Goal: Transaction & Acquisition: Purchase product/service

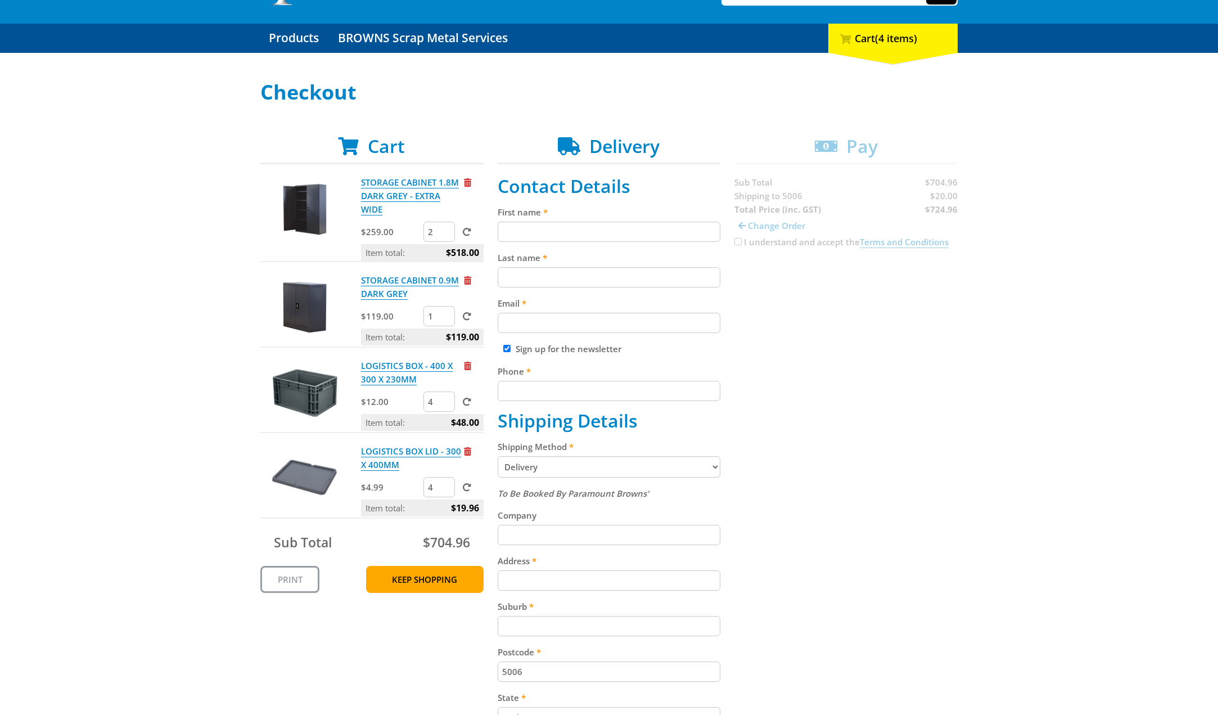
scroll to position [112, 0]
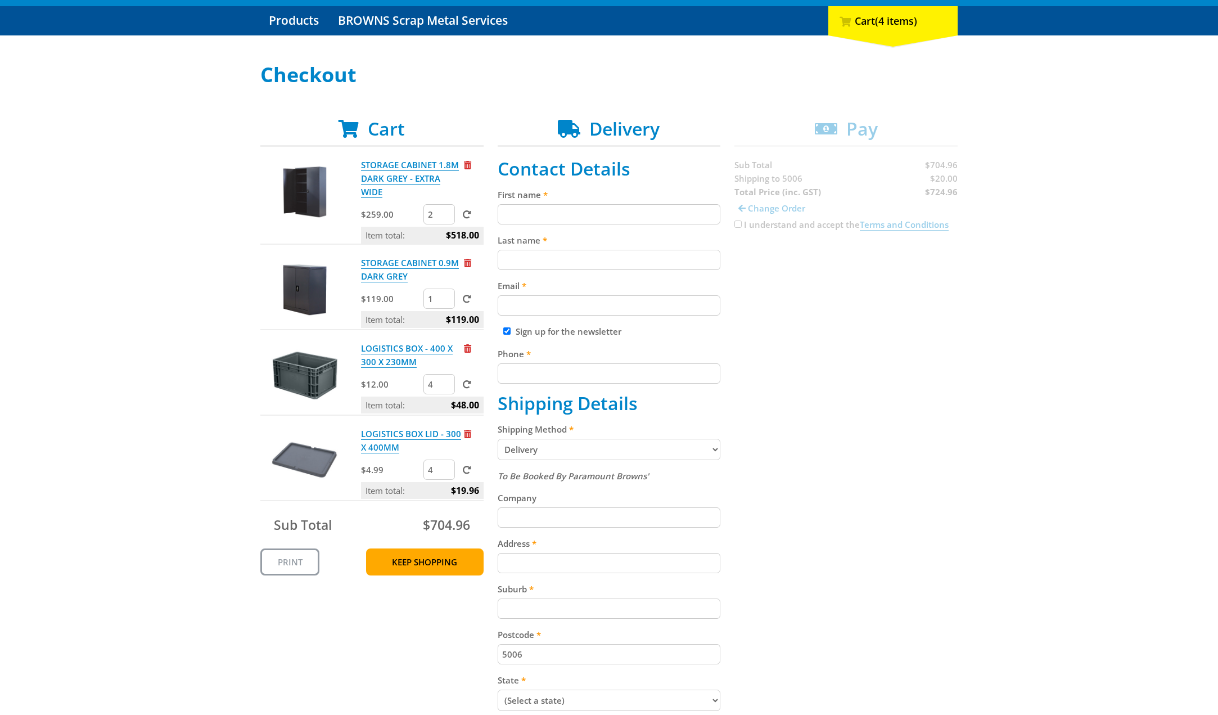
click at [521, 215] on input "First name" at bounding box center [609, 214] width 223 height 20
type input "[PERSON_NAME]"
type input "Pettifor"
type input "[EMAIL_ADDRESS][DOMAIN_NAME]"
type input "0425292064"
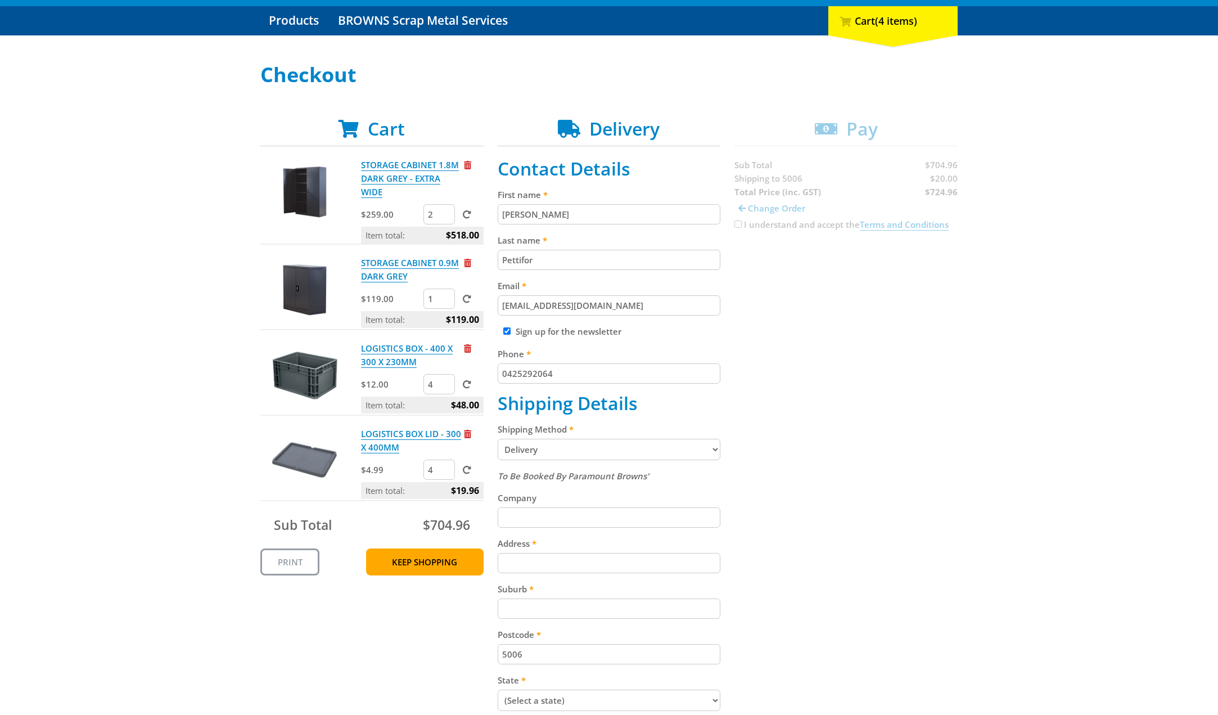
type input "[STREET_ADDRESS][PERSON_NAME]"
type input "[GEOGRAPHIC_DATA]"
select select "SA"
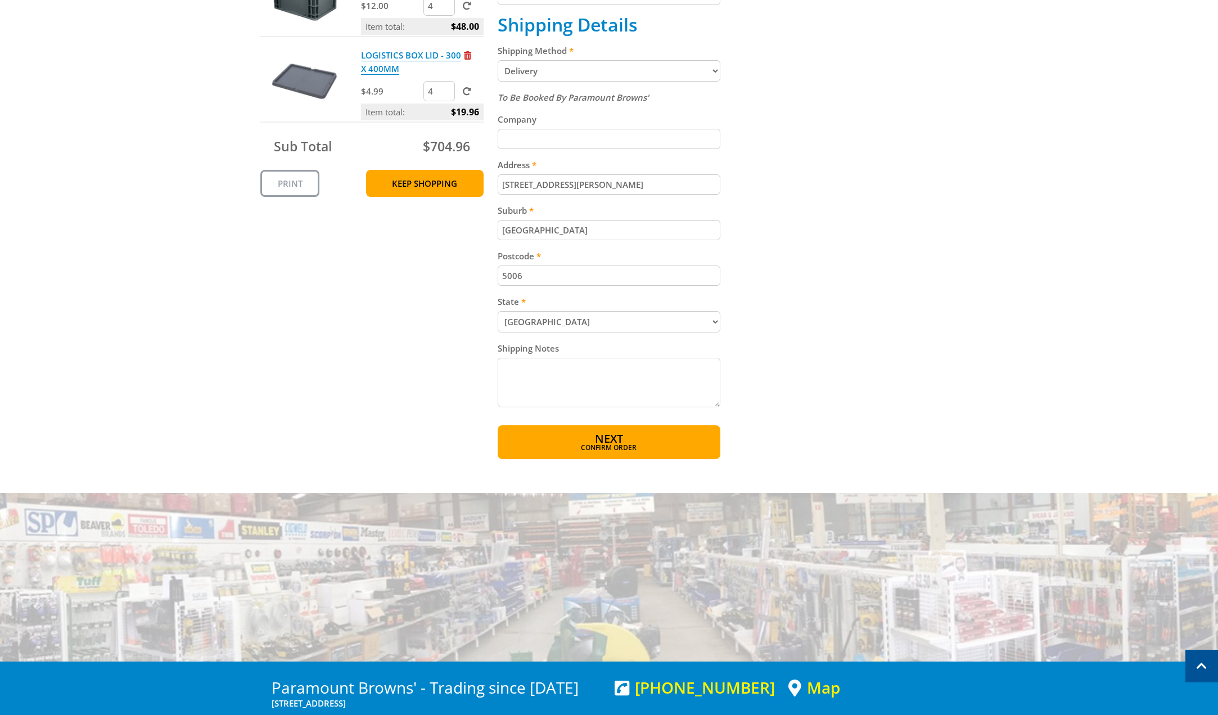
scroll to position [506, 0]
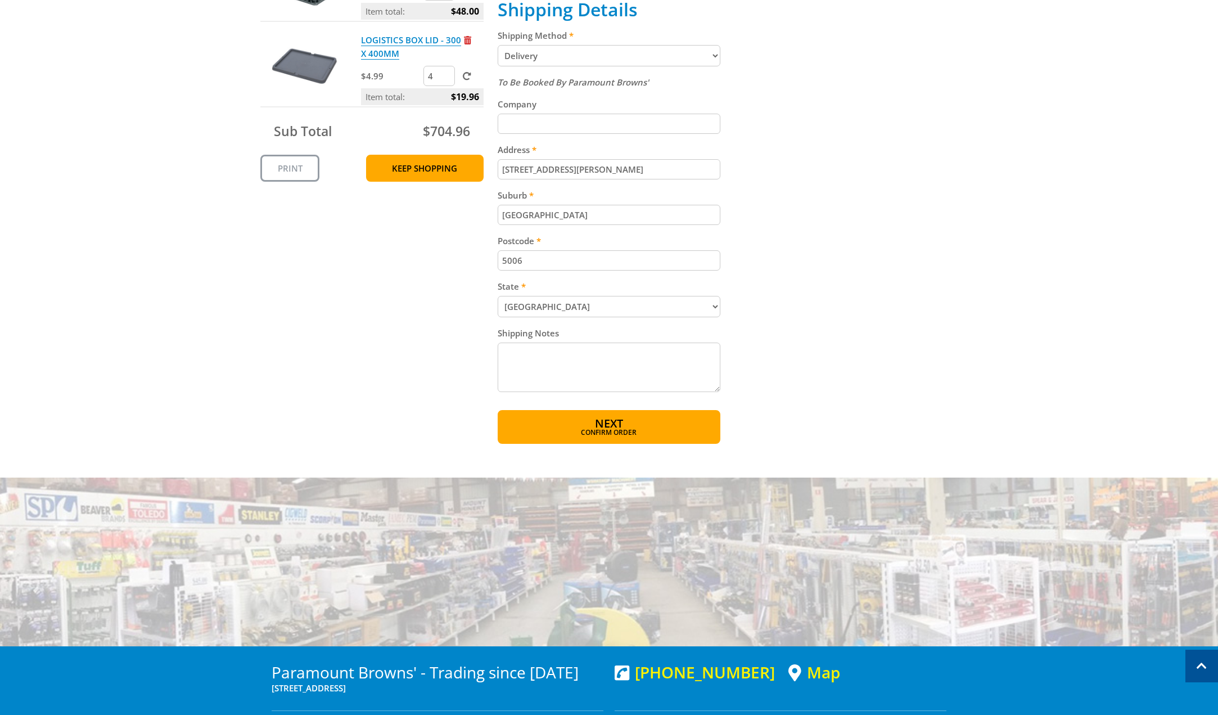
click at [562, 354] on textarea "Shipping Notes" at bounding box center [609, 366] width 223 height 49
click at [624, 354] on textarea "Delivery to rear via [PERSON_NAME][GEOGRAPHIC_DATA]" at bounding box center [609, 366] width 223 height 49
click at [503, 353] on textarea "Delivery to rear via [PERSON_NAME][GEOGRAPHIC_DATA]" at bounding box center [609, 366] width 223 height 49
click at [575, 352] on textarea "Please delivery to rear via [PERSON_NAME][GEOGRAPHIC_DATA]" at bounding box center [609, 366] width 223 height 49
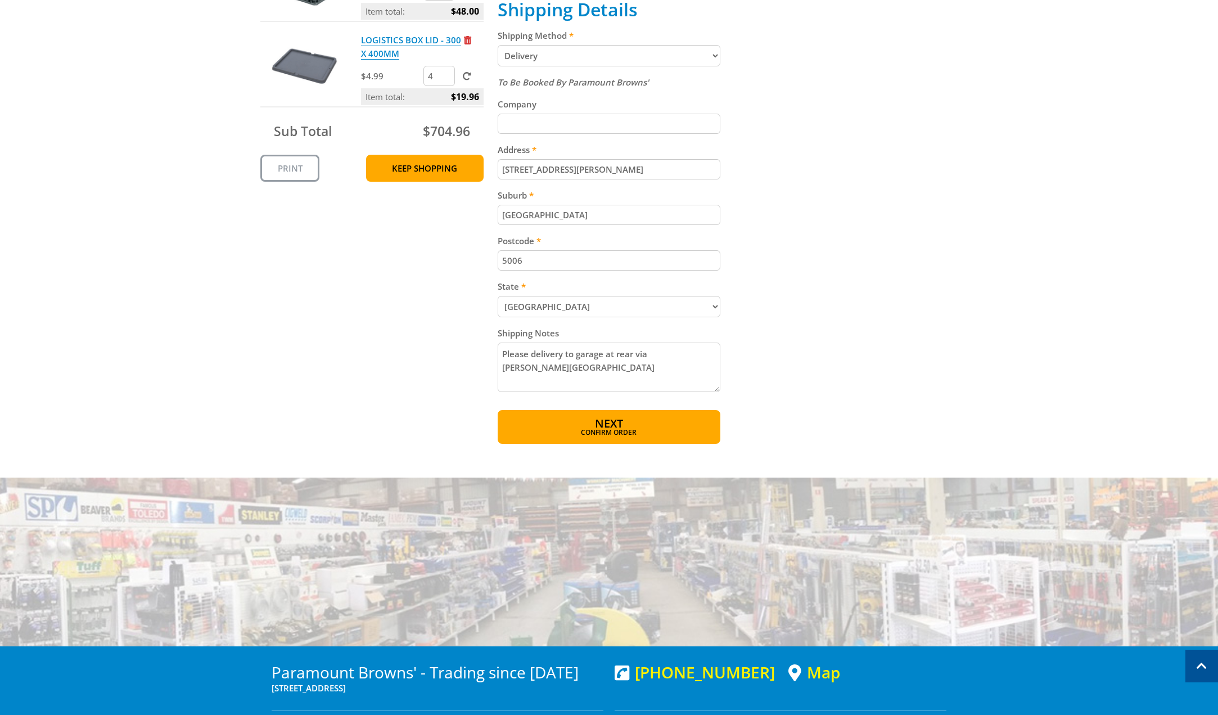
click at [705, 353] on textarea "Please delivery to garage at rear via [PERSON_NAME][GEOGRAPHIC_DATA]" at bounding box center [609, 366] width 223 height 49
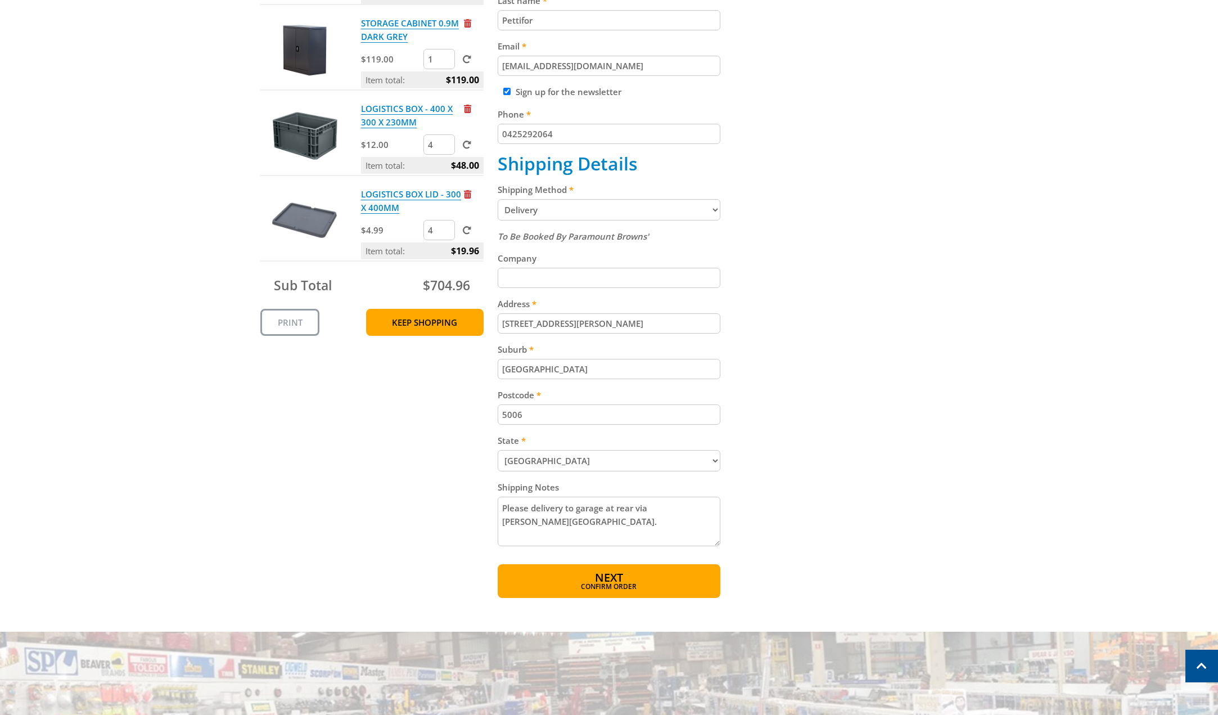
scroll to position [337, 0]
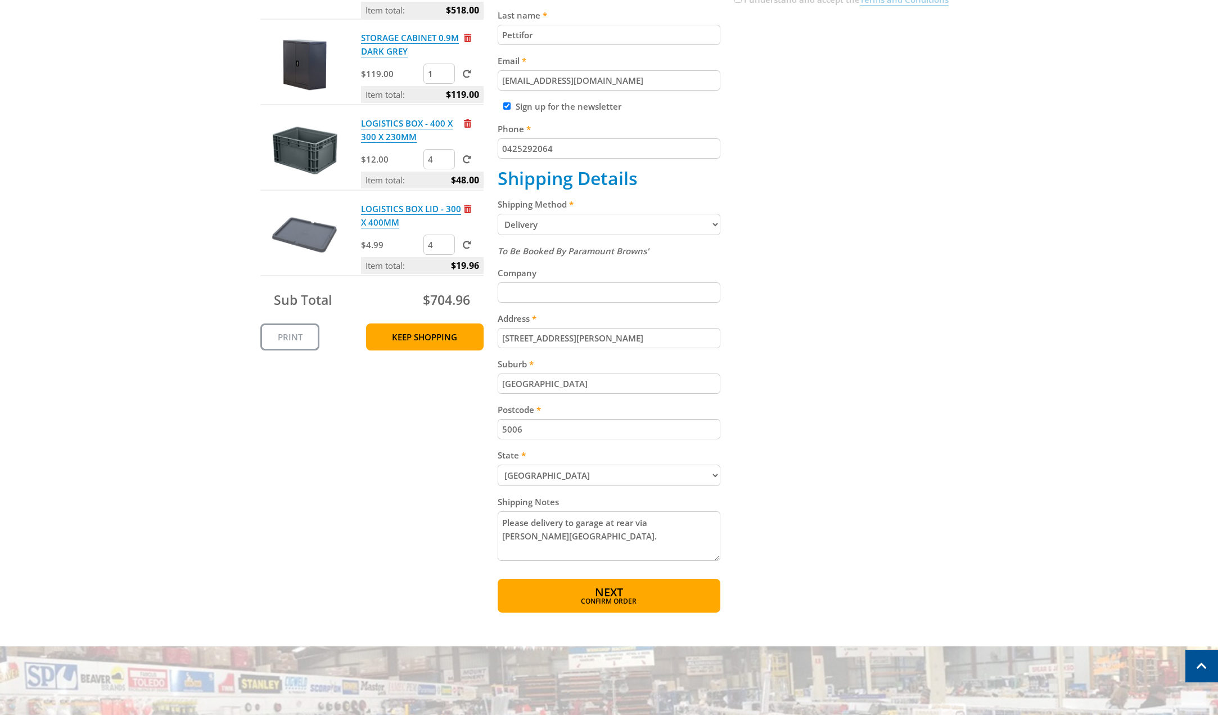
type textarea "Please delivery to garage at rear via [PERSON_NAME][GEOGRAPHIC_DATA]."
click at [616, 224] on select "Pickup from Gepps Cross Delivery" at bounding box center [609, 224] width 223 height 21
click at [847, 246] on div "Cart STORAGE CABINET 1.8M DARK GREY - EXTRA WIDE $259.00 2 Item total: $518.00 …" at bounding box center [608, 252] width 697 height 719
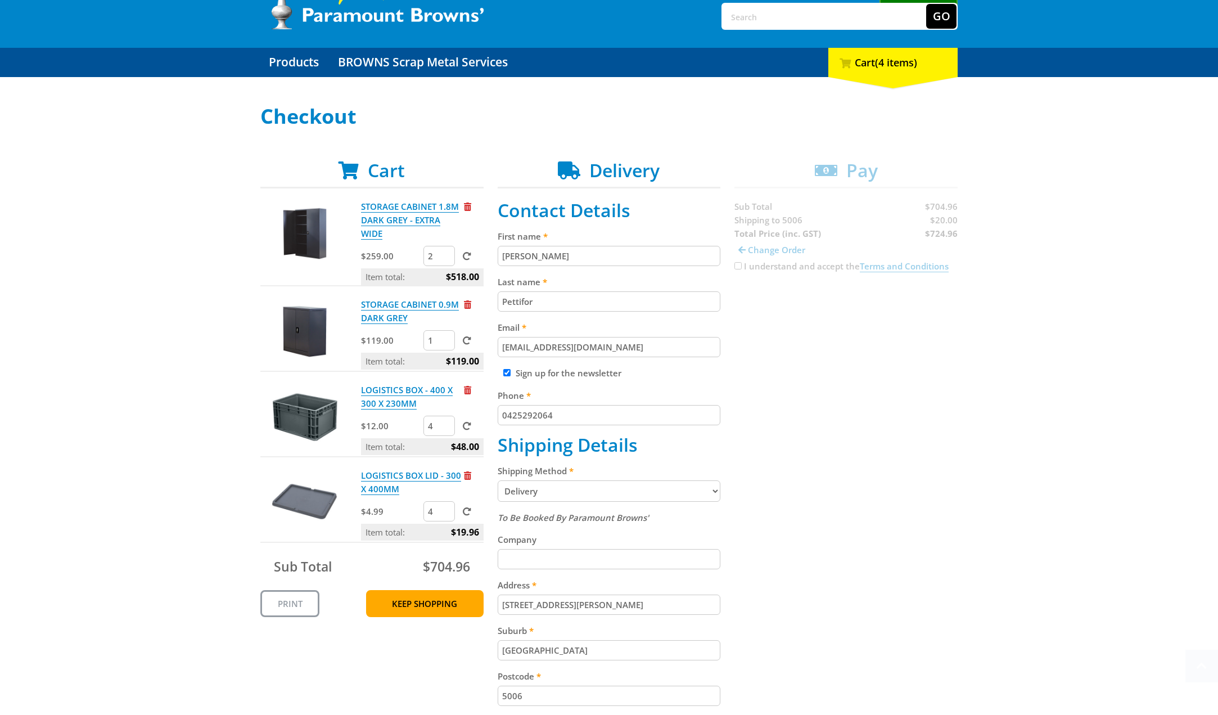
scroll to position [56, 0]
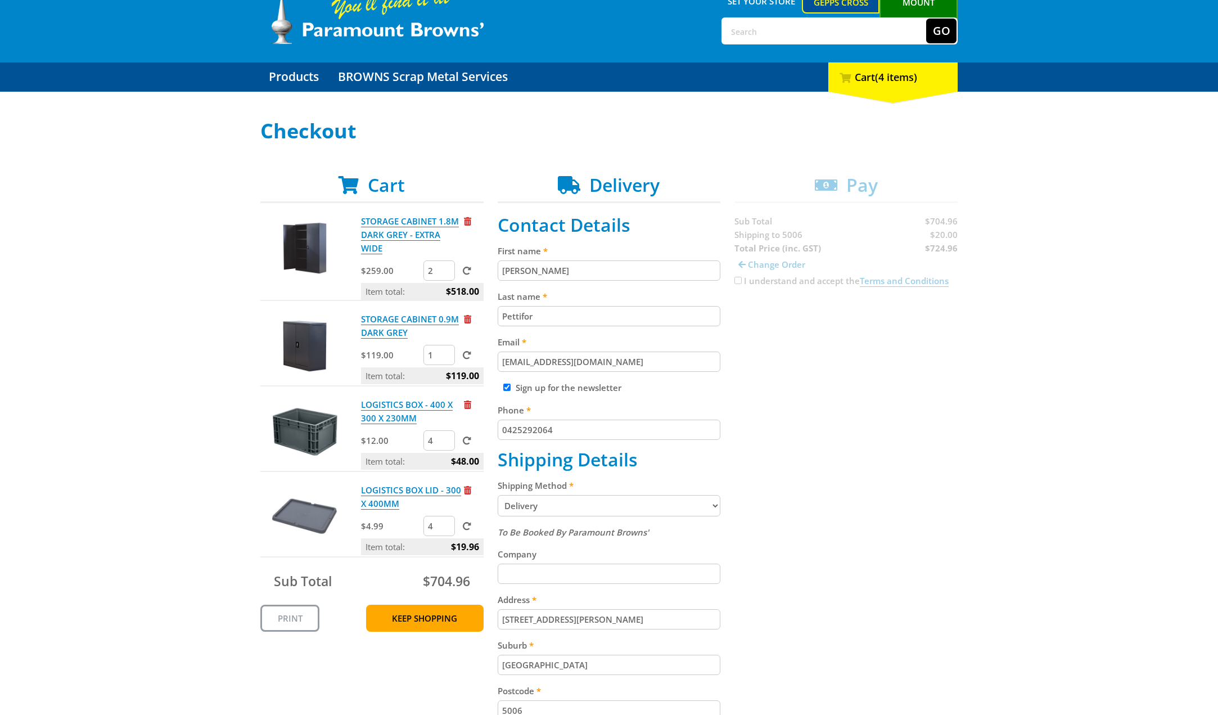
click at [901, 447] on div "Cart STORAGE CABINET 1.8M DARK GREY - EXTRA WIDE $259.00 2 Item total: $518.00 …" at bounding box center [608, 533] width 697 height 719
click at [756, 235] on div "Cart STORAGE CABINET 1.8M DARK GREY - EXTRA WIDE $259.00 2 Item total: $518.00 …" at bounding box center [608, 533] width 697 height 719
click at [396, 233] on link "STORAGE CABINET 1.8M DARK GREY - EXTRA WIDE" at bounding box center [410, 234] width 98 height 39
